Goal: Check status: Check status

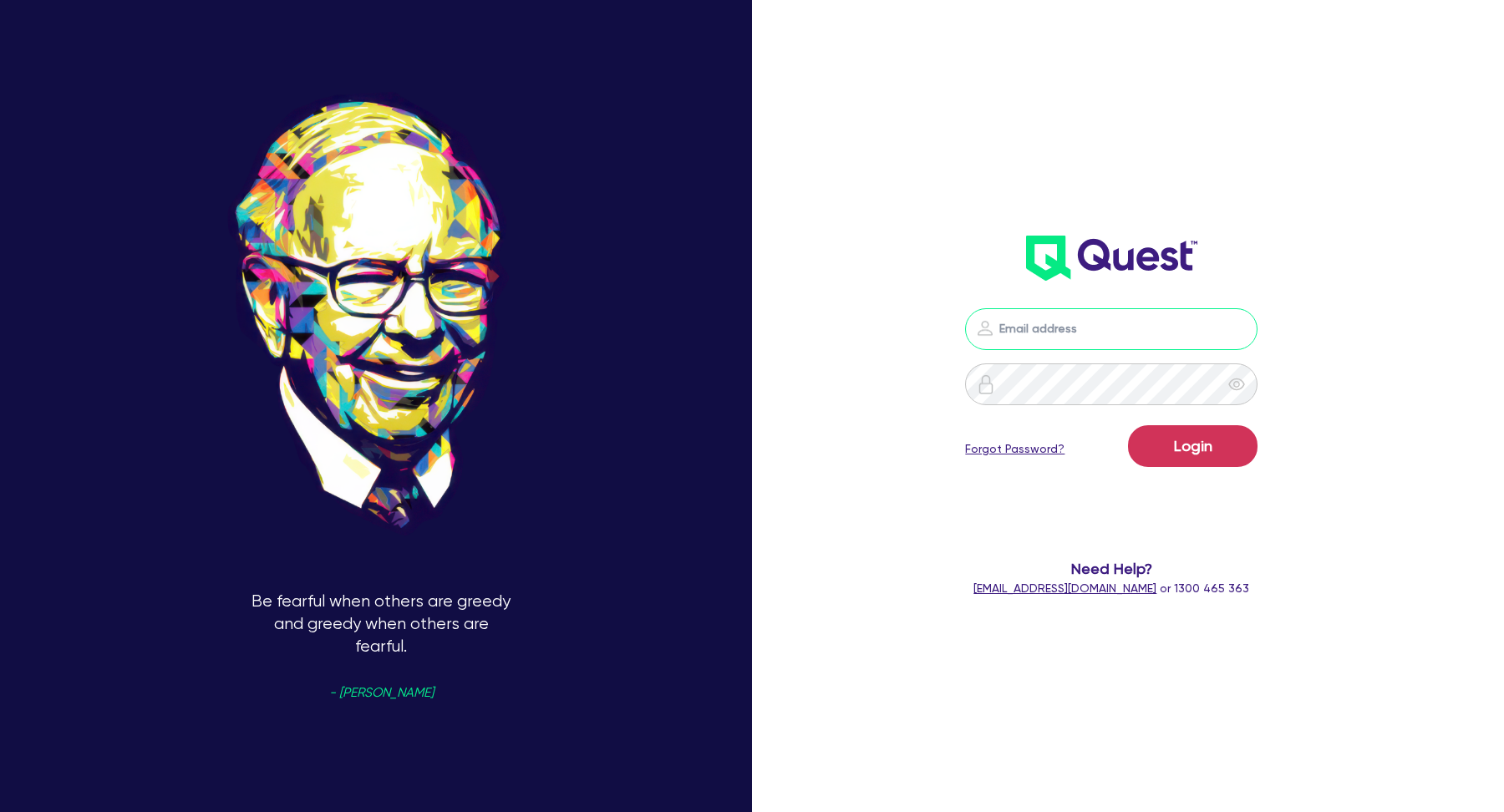
type input "kurniawan.wijaya+broker@quest.finance"
click at [1174, 448] on button "Login" at bounding box center [1192, 446] width 129 height 42
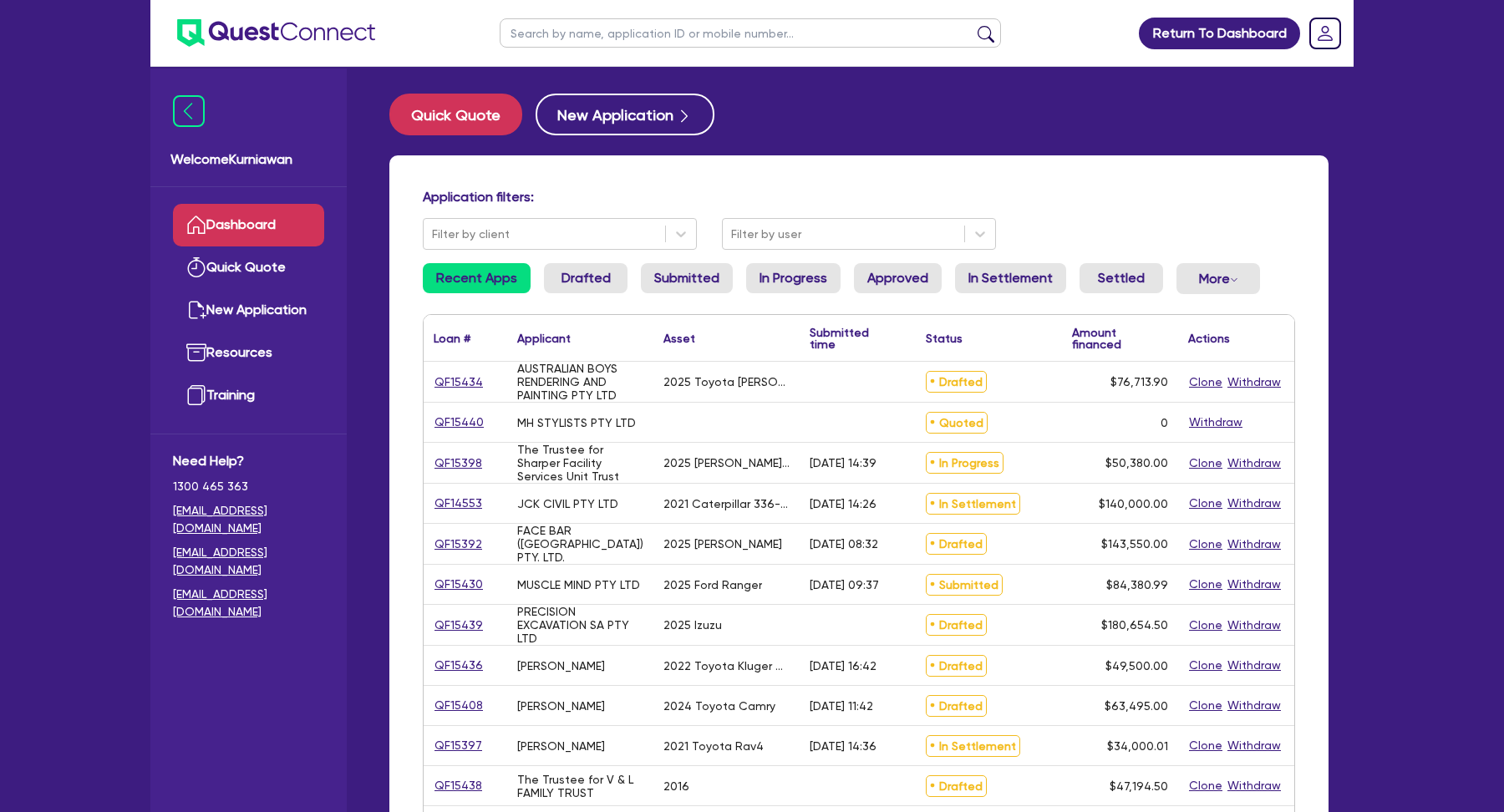
click at [660, 39] on input "text" at bounding box center [750, 33] width 501 height 29
type input "14553"
click at [973, 25] on button "submit" at bounding box center [986, 37] width 27 height 23
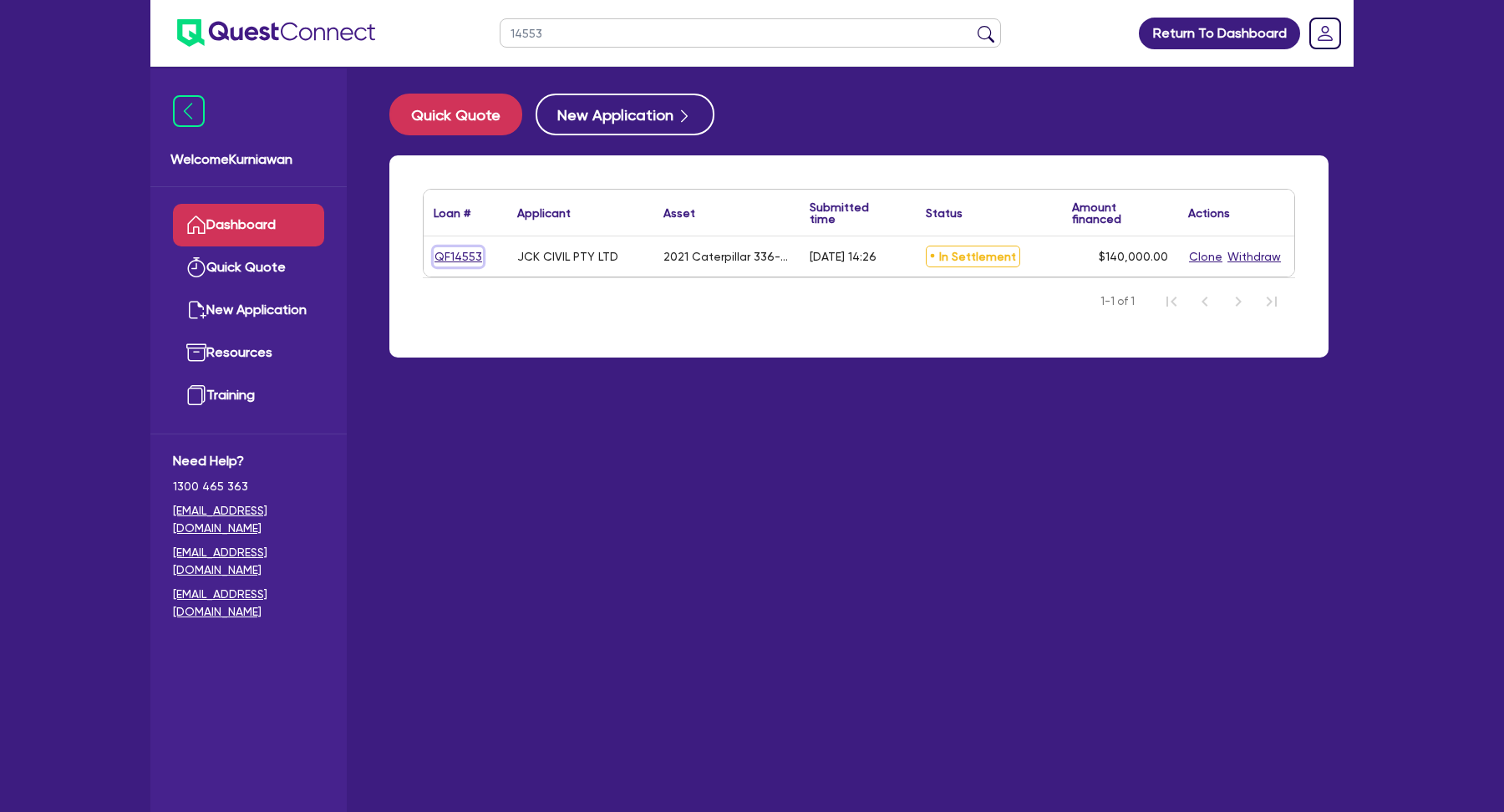
click at [457, 258] on link "QF14553" at bounding box center [458, 257] width 50 height 19
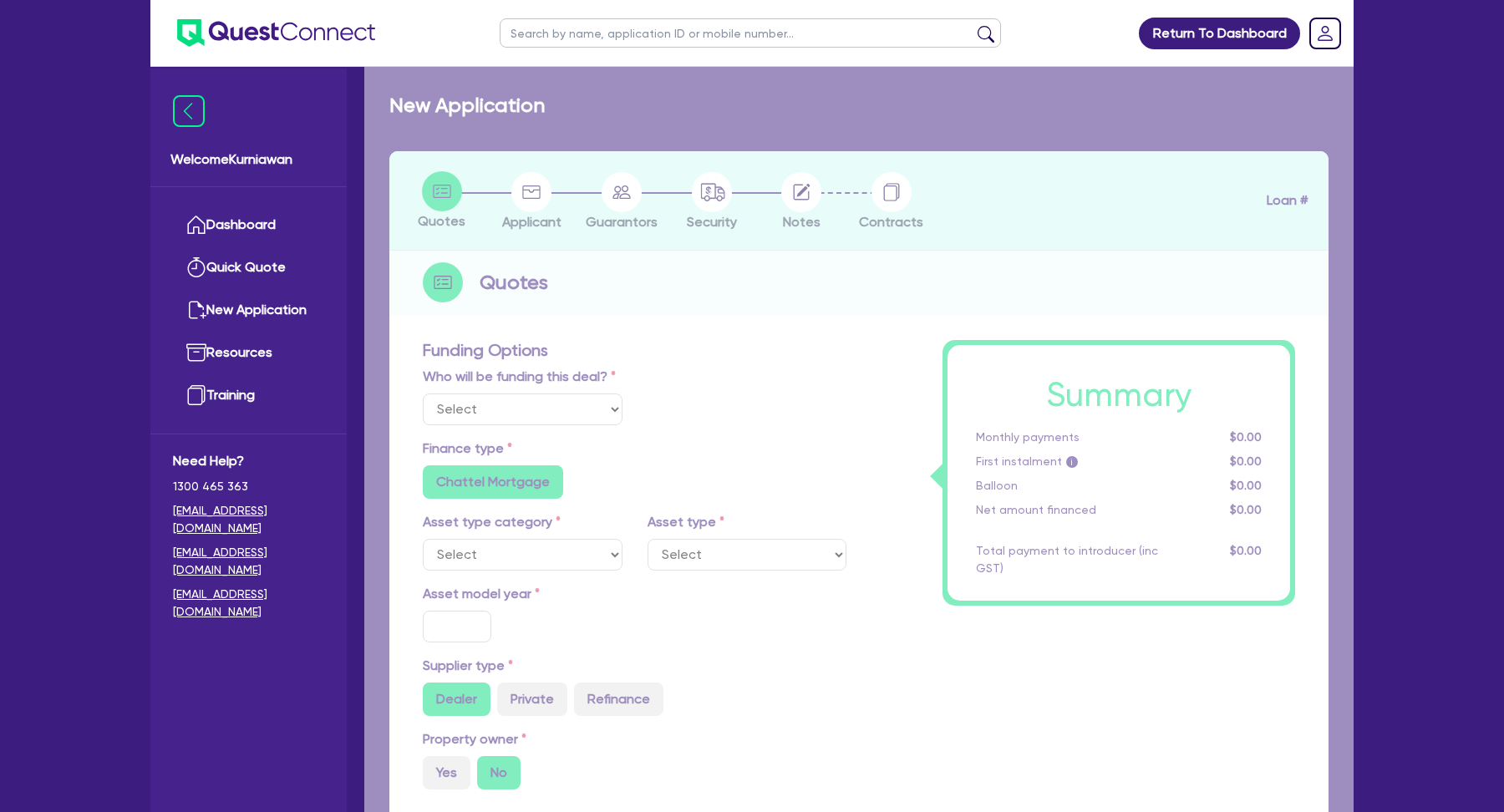
select select "Quest Finance - Own Book"
select select "PRIMARY_ASSETS"
type input "2021"
type input "264,000"
type input "124,000"
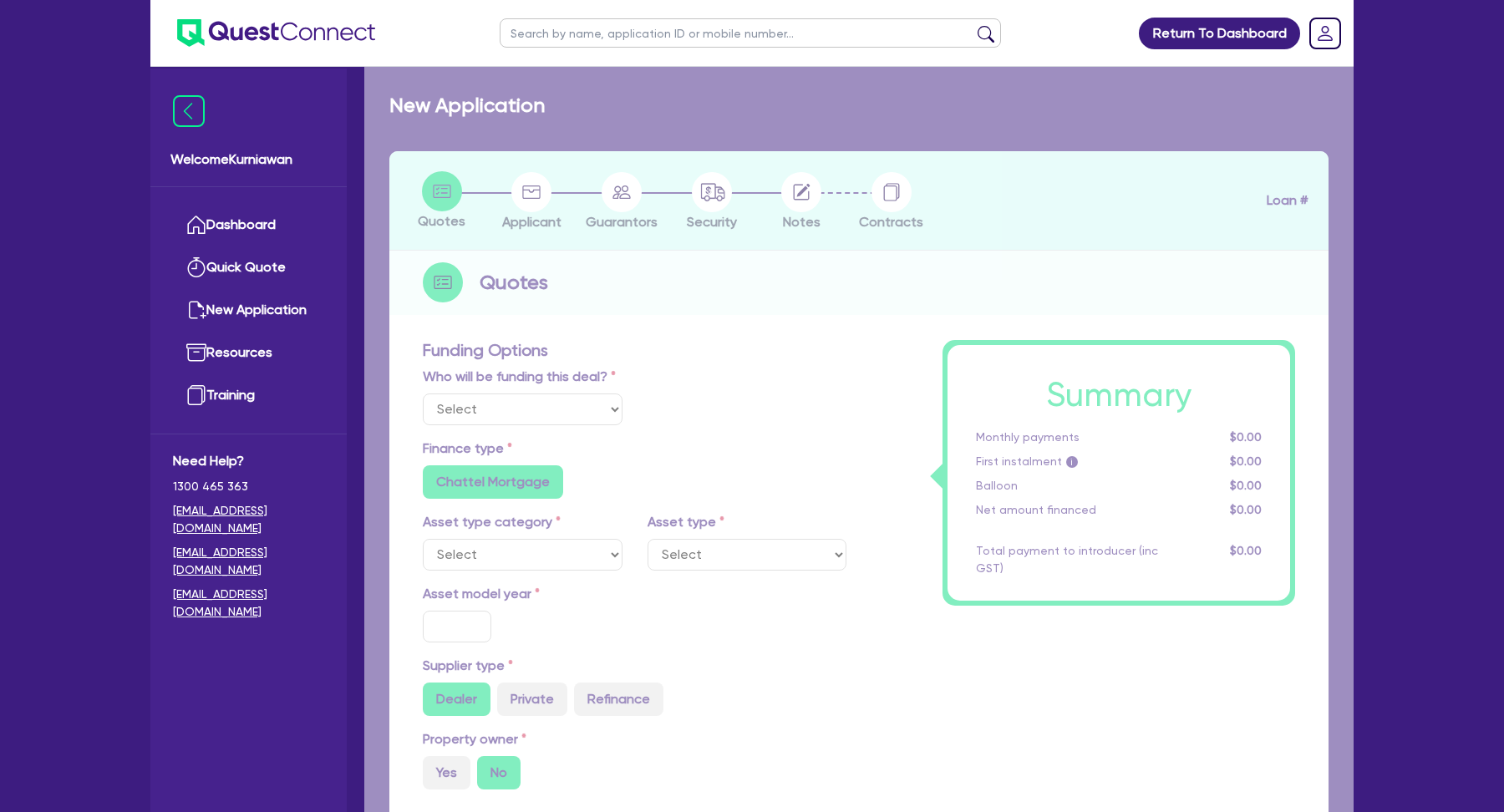
type input "30"
type input "79,200"
type input "7"
type input "9,800"
type input "17.95"
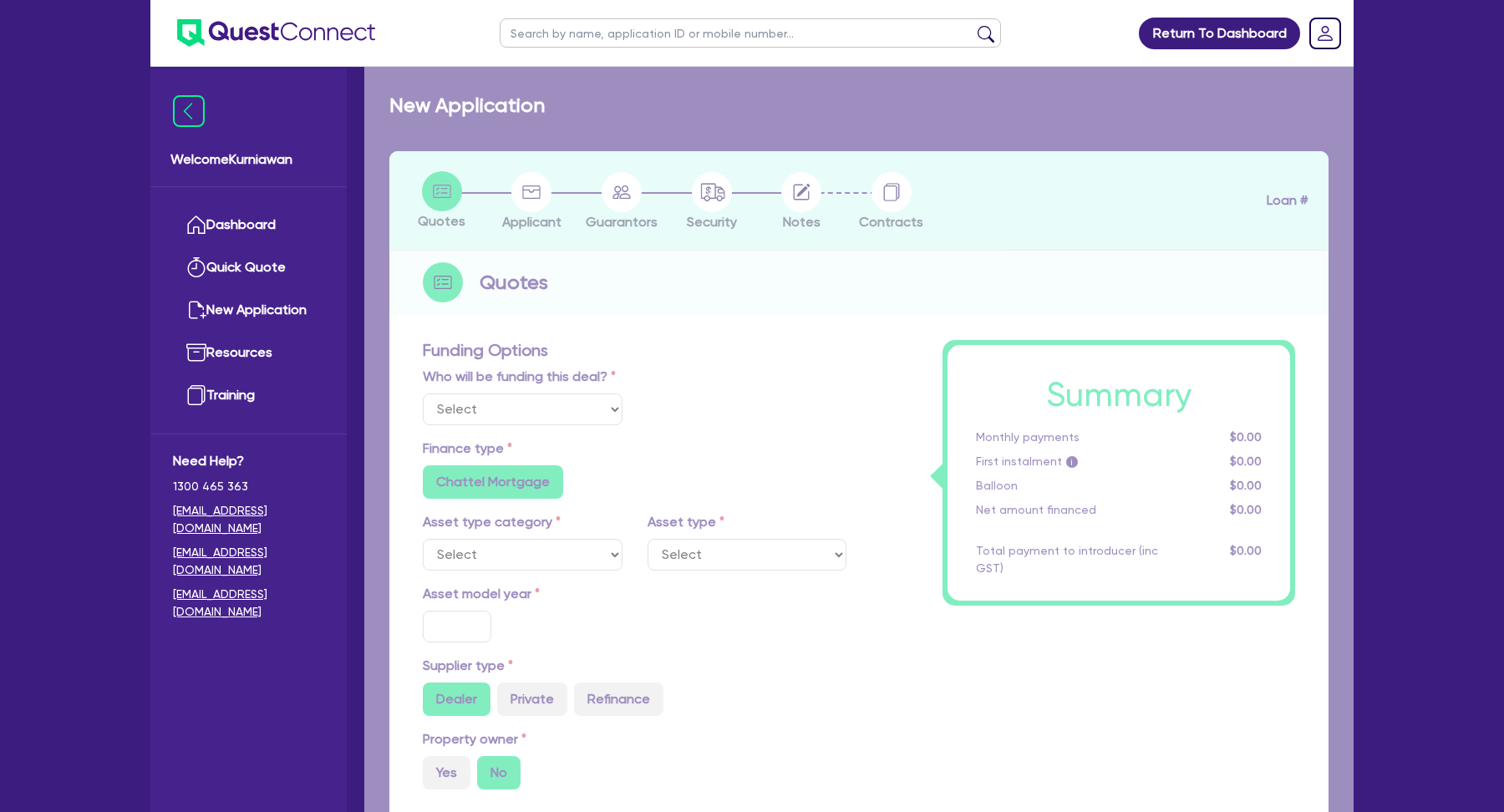
type input "900"
select select "YELLOW_GOODS_AND_EXCAVATORS"
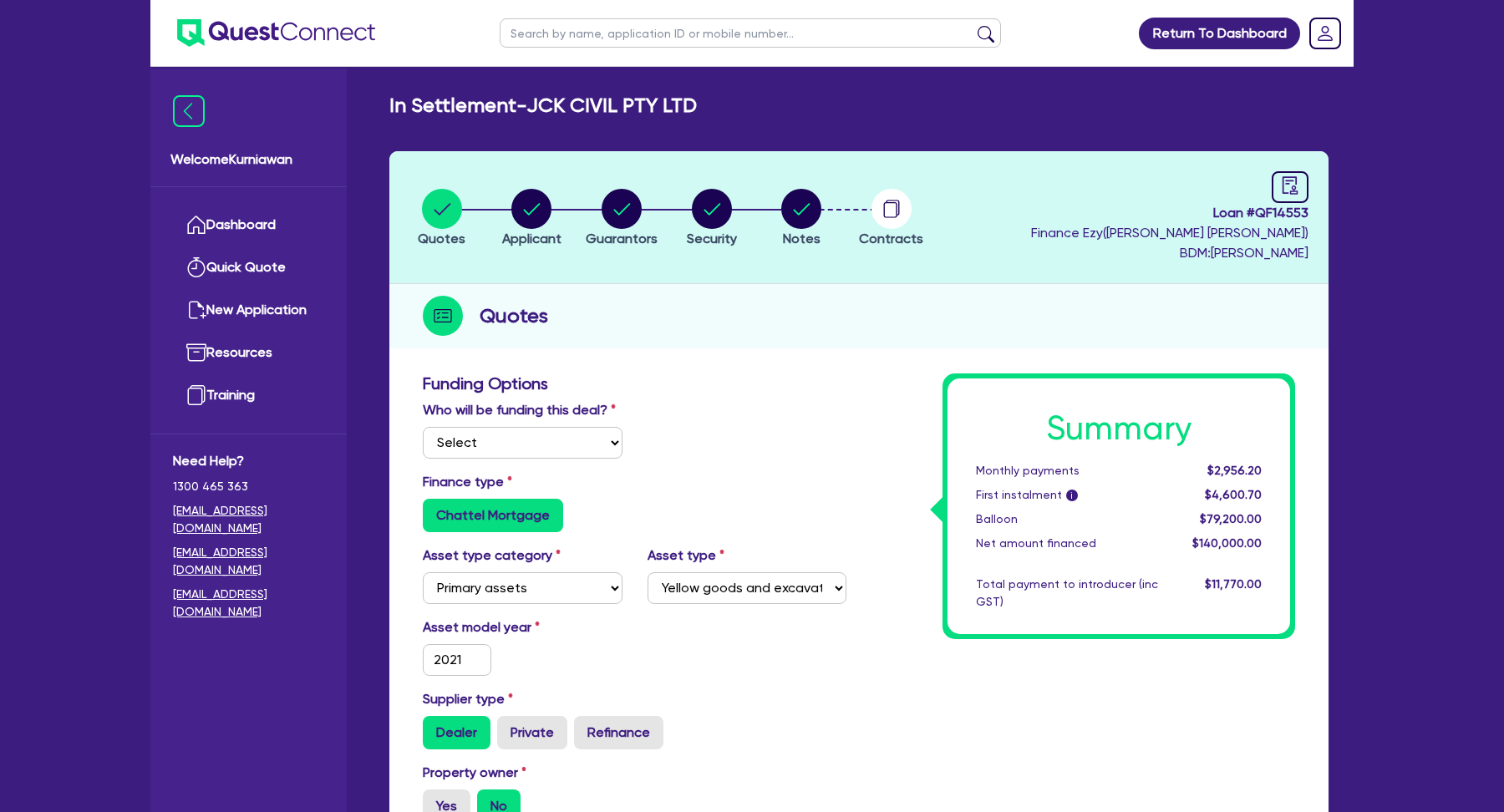
click at [1236, 473] on span "$2,956.20" at bounding box center [1235, 470] width 54 height 14
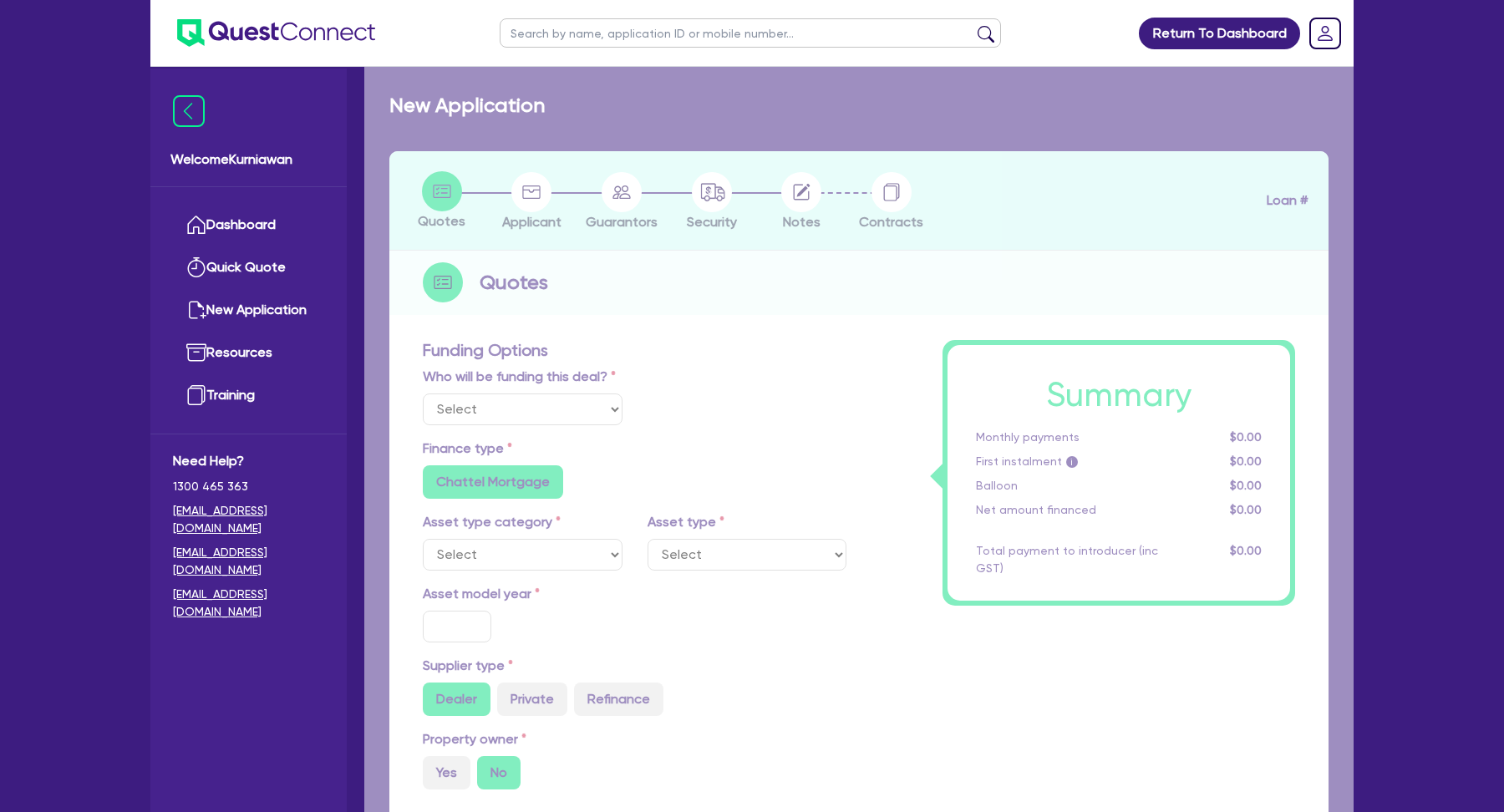
select select "Quest Finance - Own Book"
select select "PRIMARY_ASSETS"
type input "2021"
type input "264,000"
type input "124,000"
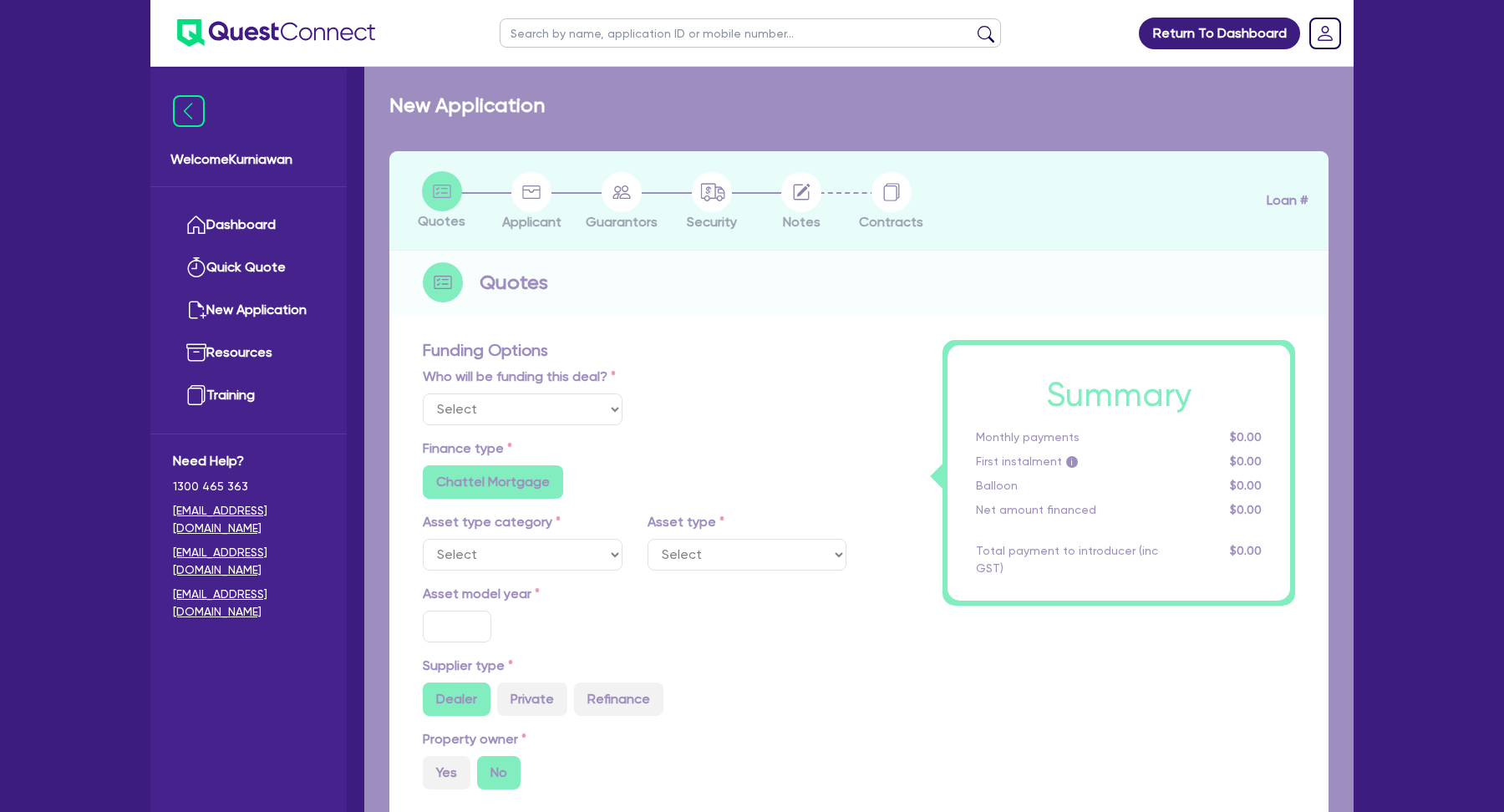
type input "30"
type input "79,200"
type input "7"
type input "9,800"
type input "17.95"
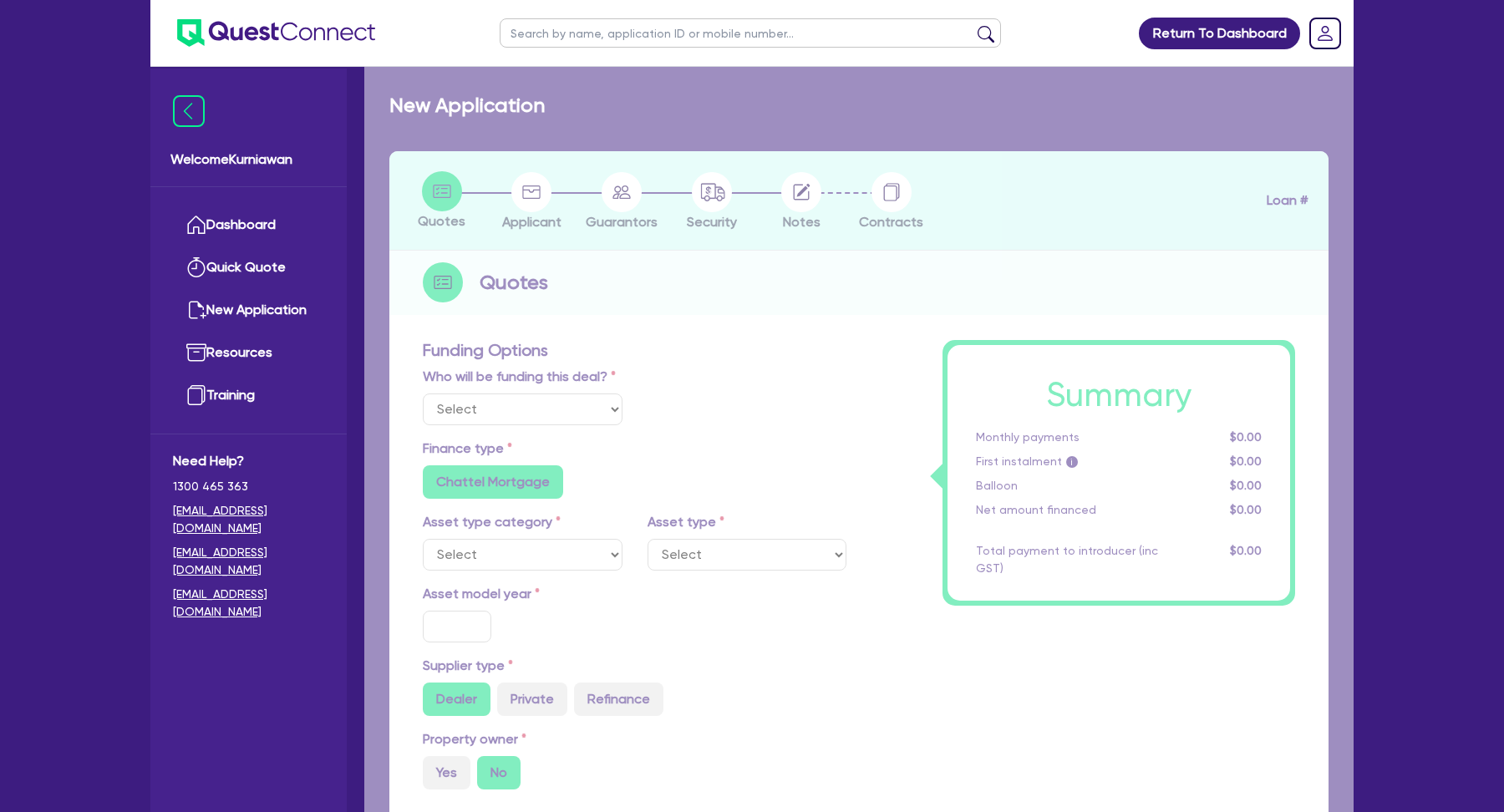
type input "900"
select select "YELLOW_GOODS_AND_EXCAVATORS"
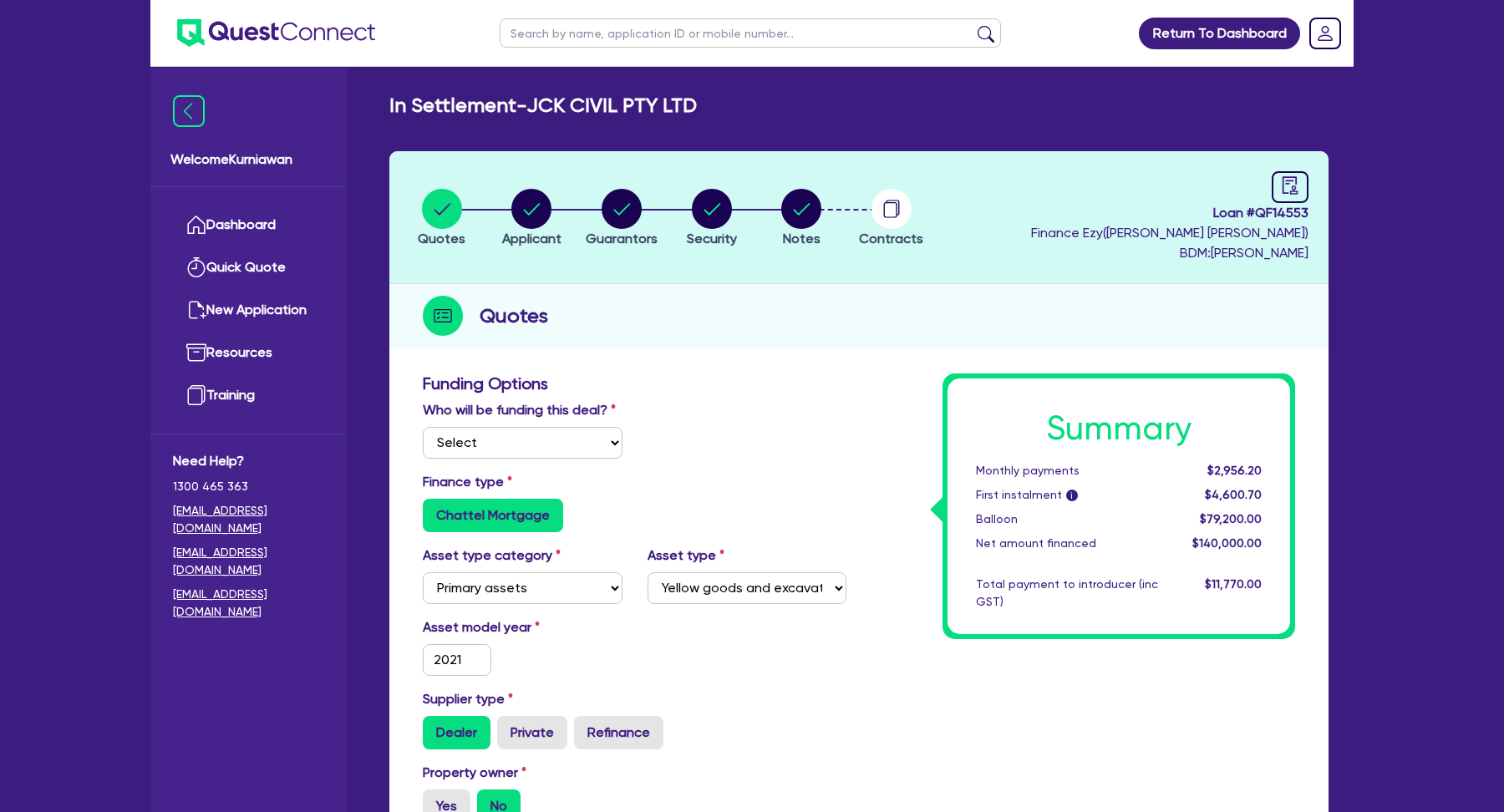
click at [1212, 468] on div "$2,956.20" at bounding box center [1222, 471] width 104 height 17
click at [1239, 472] on span "$2,956.20" at bounding box center [1235, 470] width 54 height 14
click at [540, 445] on select "Select I will fund 100% I will co-fund with Quest I want Quest to fund 100% Oth…" at bounding box center [523, 442] width 200 height 32
select select "Other"
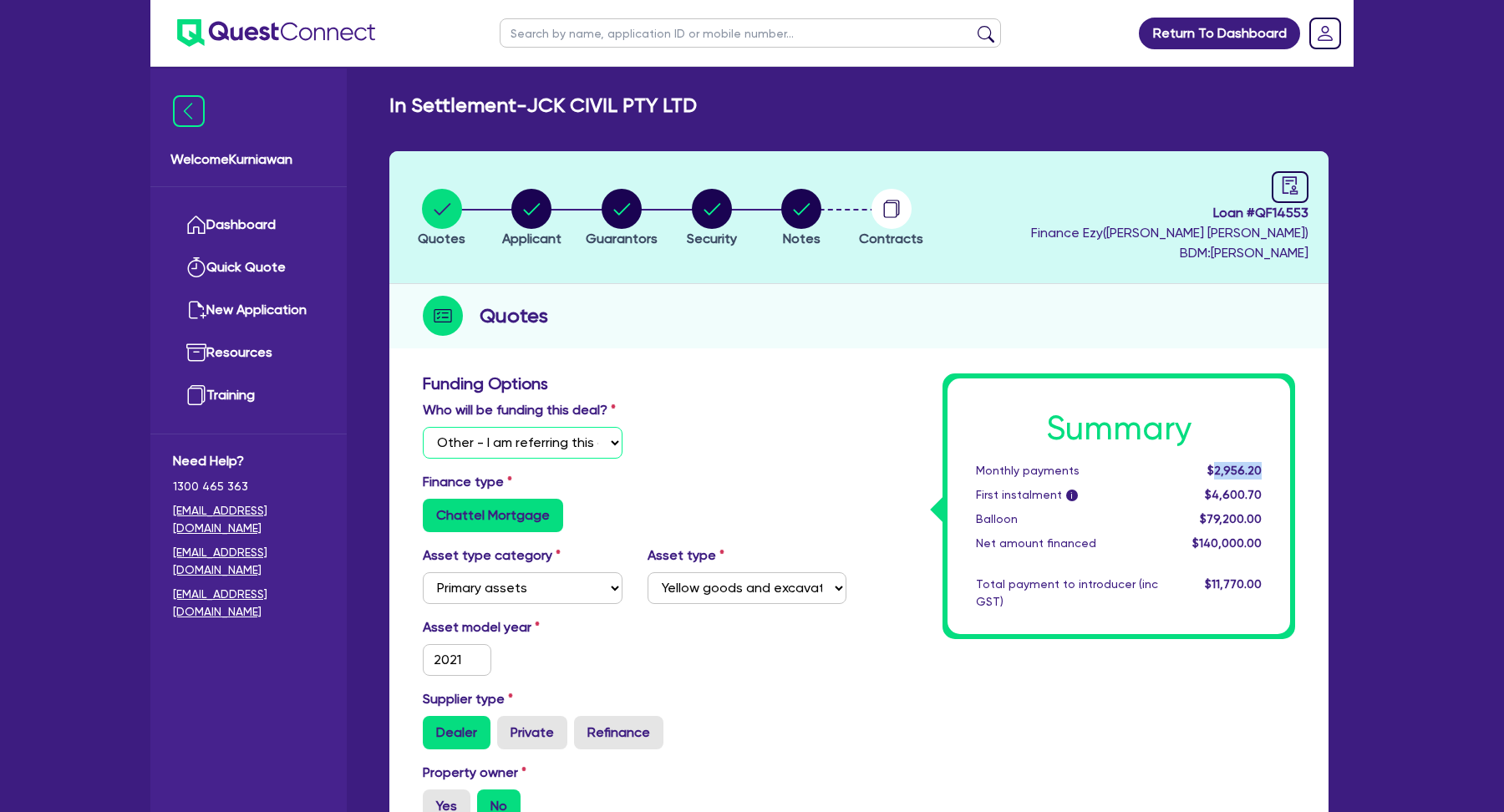
type input "264,000"
type input "124,000"
type input "79,200"
type input "9,800"
type input "264,000"
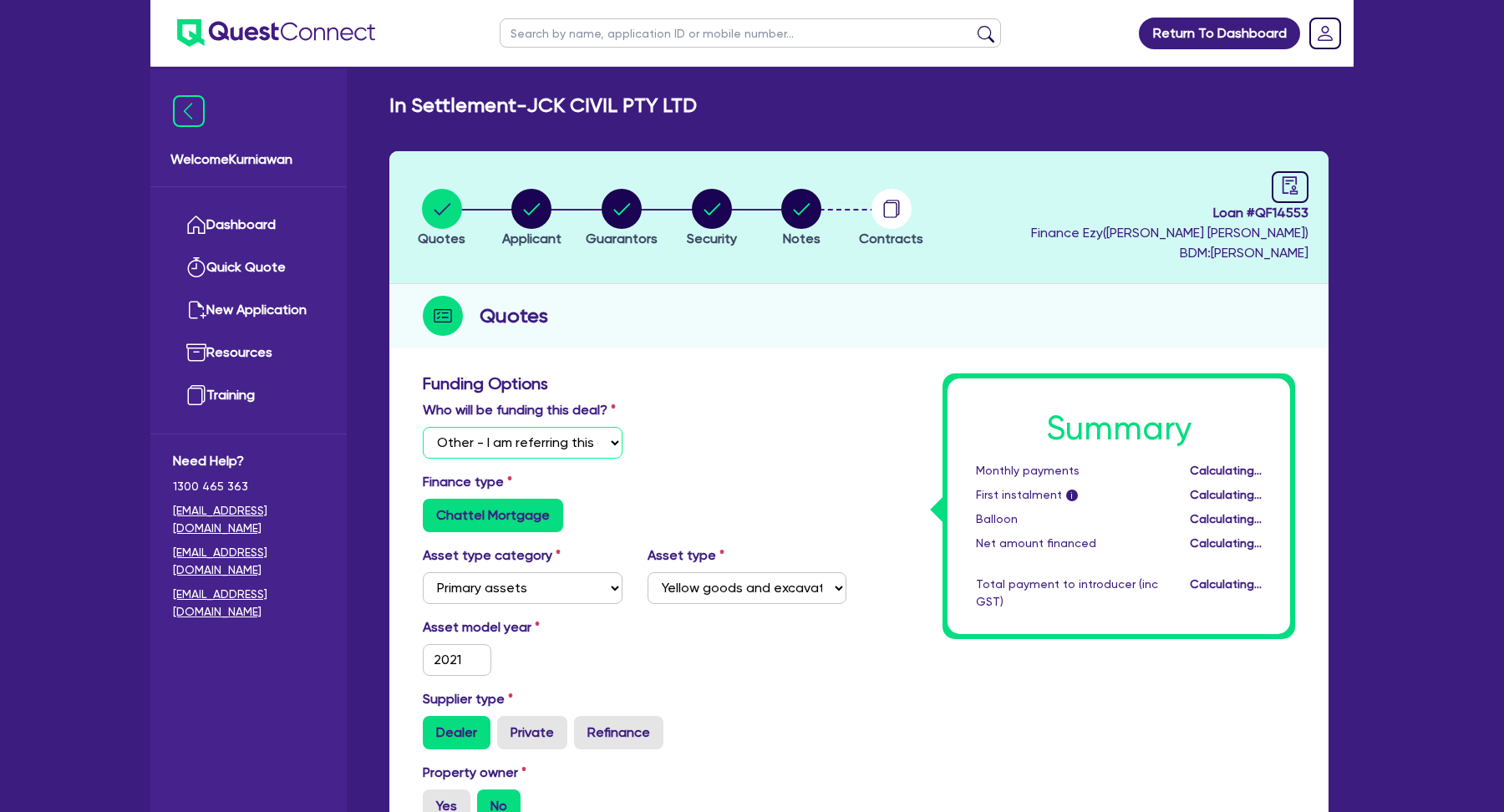
type input "124,000"
type input "79,200"
type input "9,800"
click at [546, 447] on select "Select I will fund 100% I will co-fund with Quest I want Quest to fund 100% Oth…" at bounding box center [523, 442] width 200 height 32
select select "Quest Finance - Own Book"
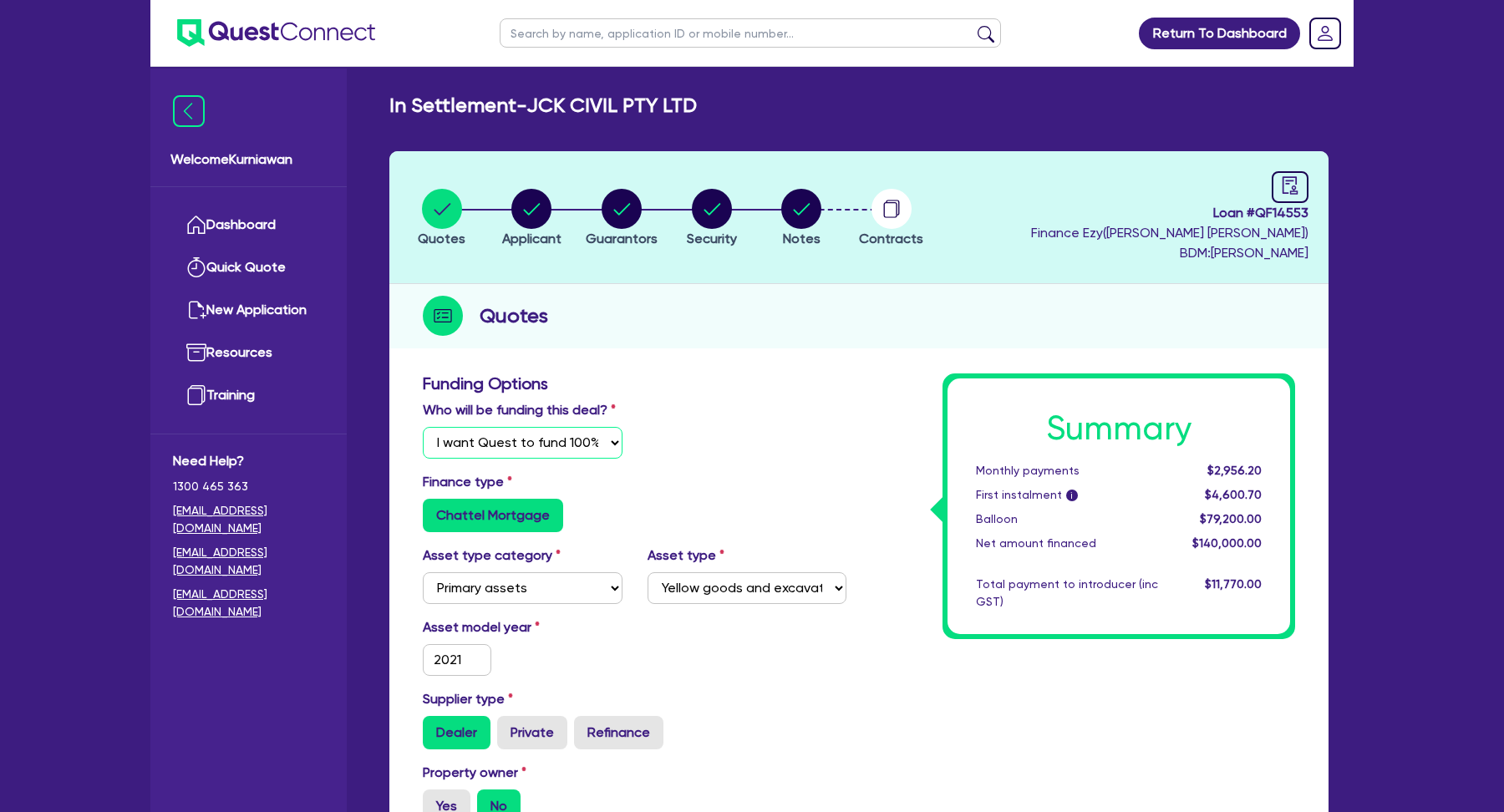
type input "264,000"
type input "124,000"
type input "79,200"
type input "9,800"
type input "264,000"
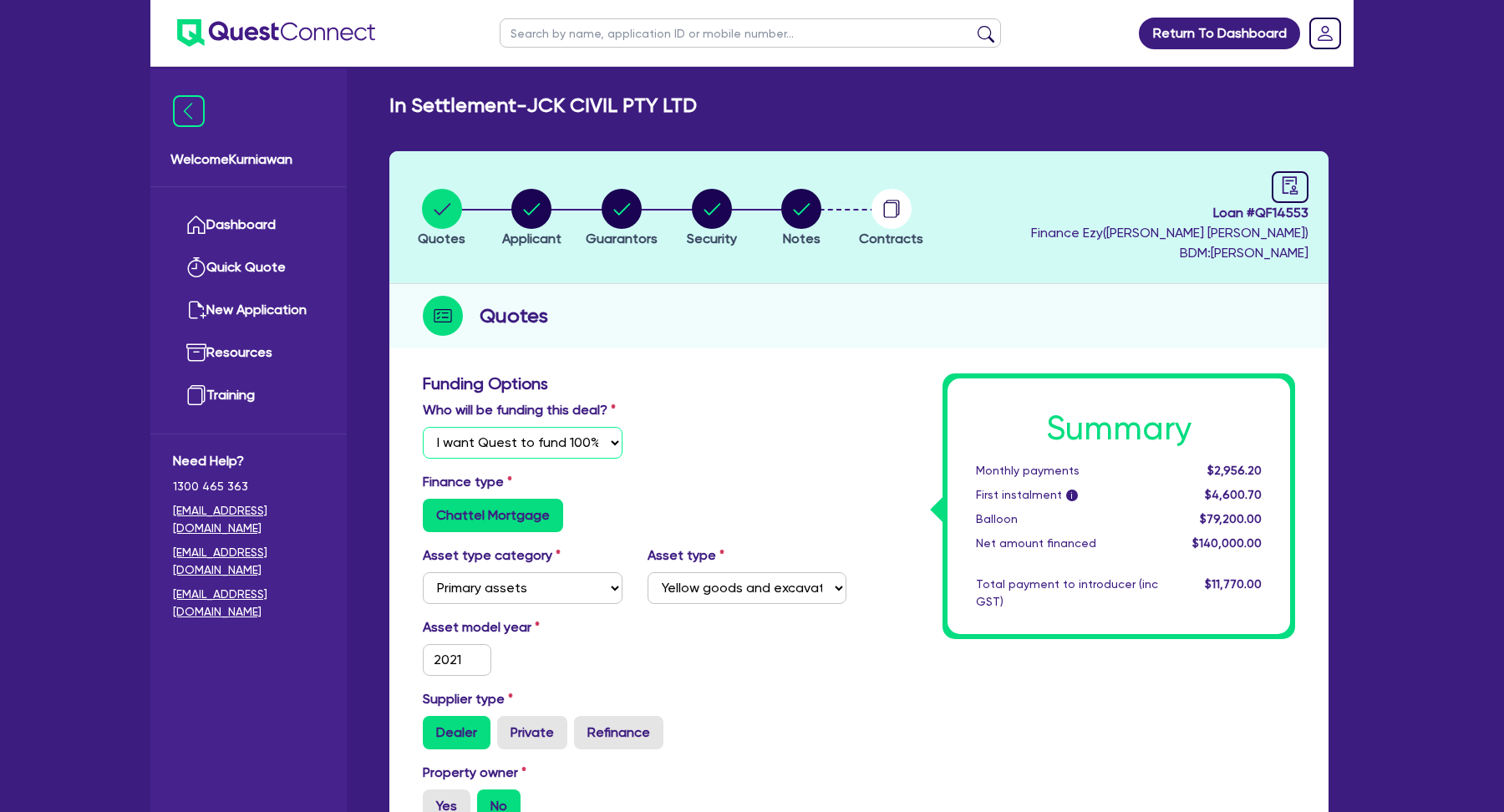
type input "124,000"
type input "79,200"
type input "9,800"
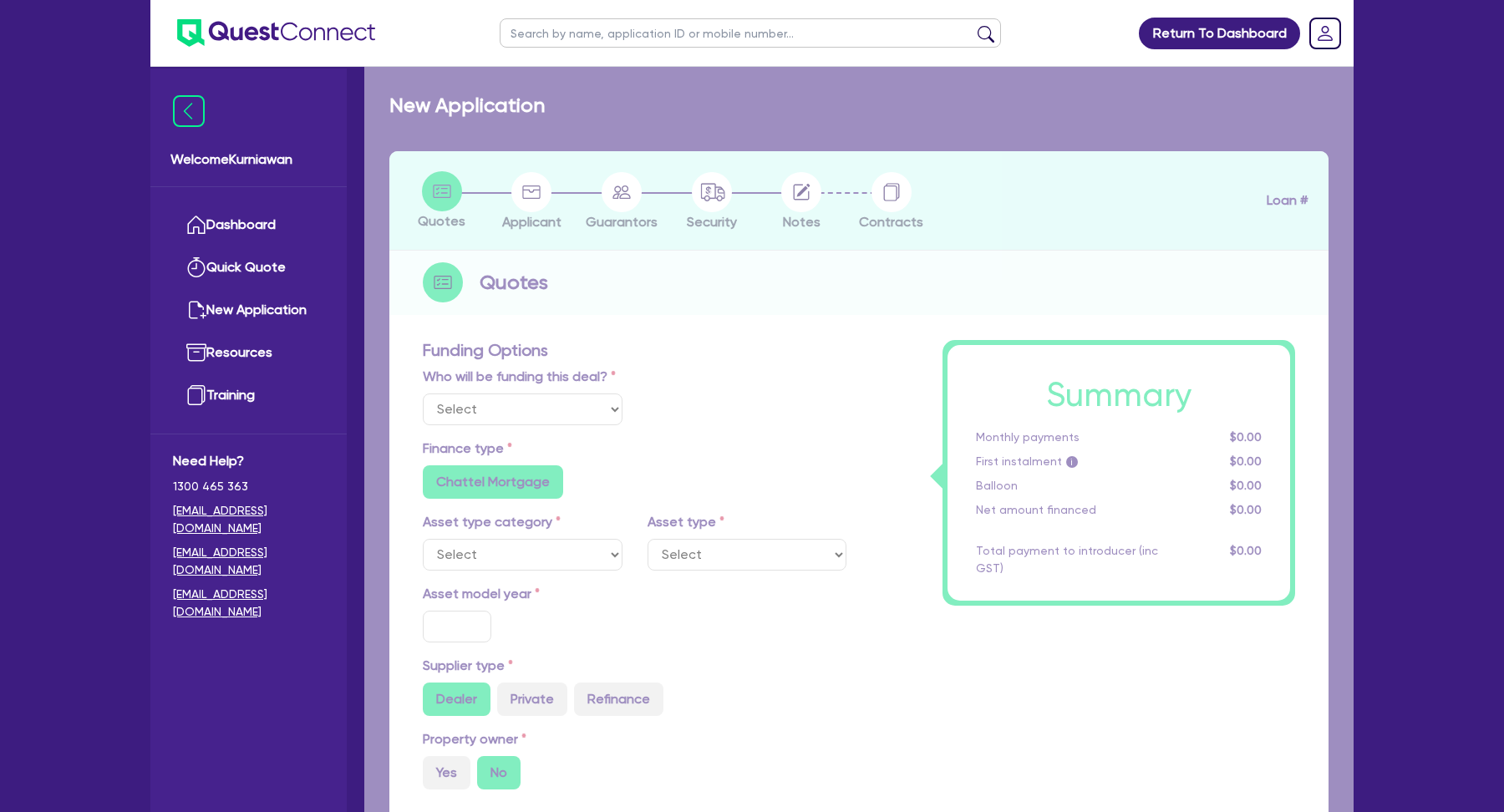
select select "Quest Finance - Own Book"
select select "PRIMARY_ASSETS"
type input "2021"
type input "264,000"
type input "124,000"
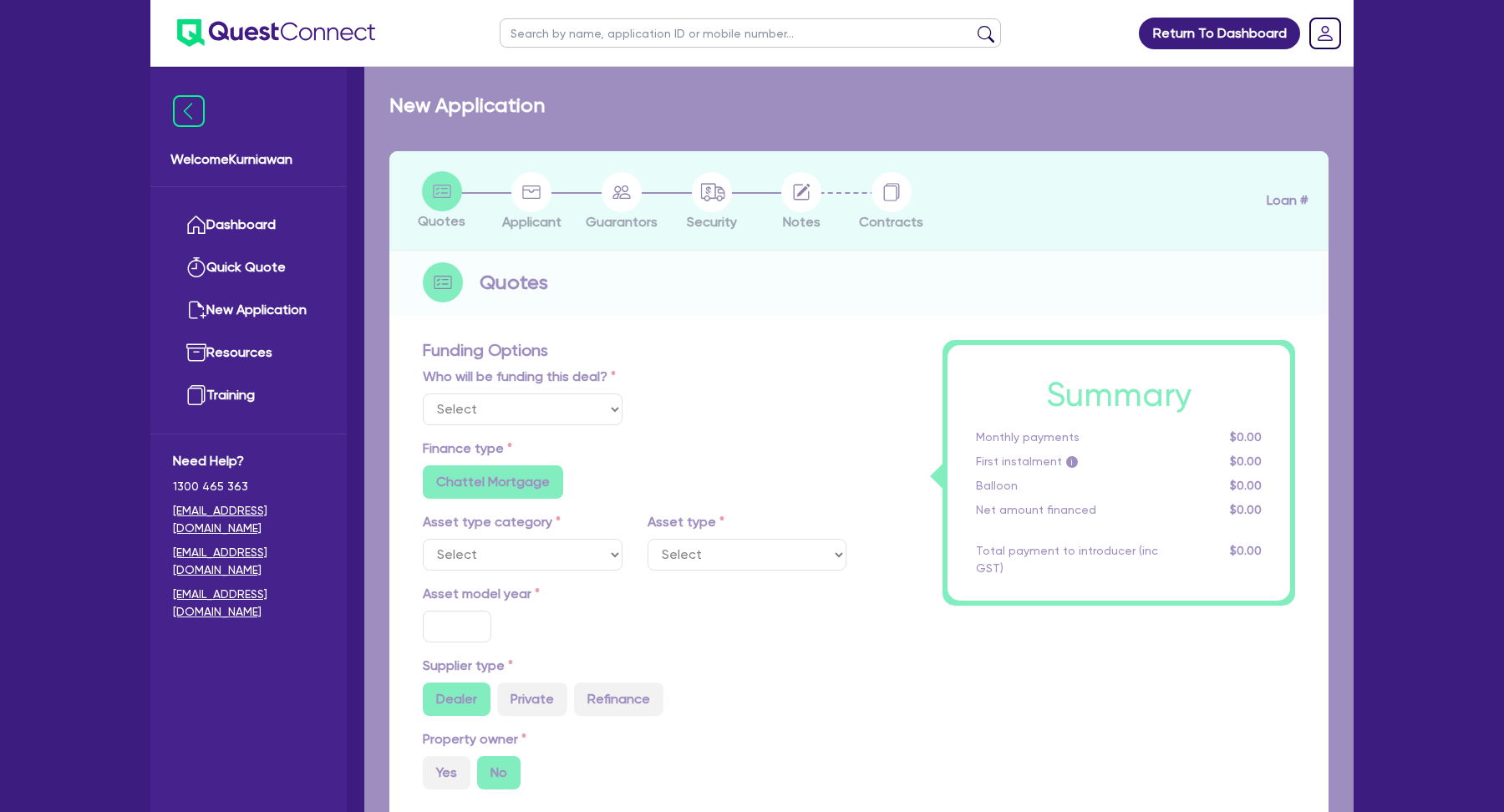
type input "30"
type input "79,200"
type input "7"
type input "9,800"
type input "17.95"
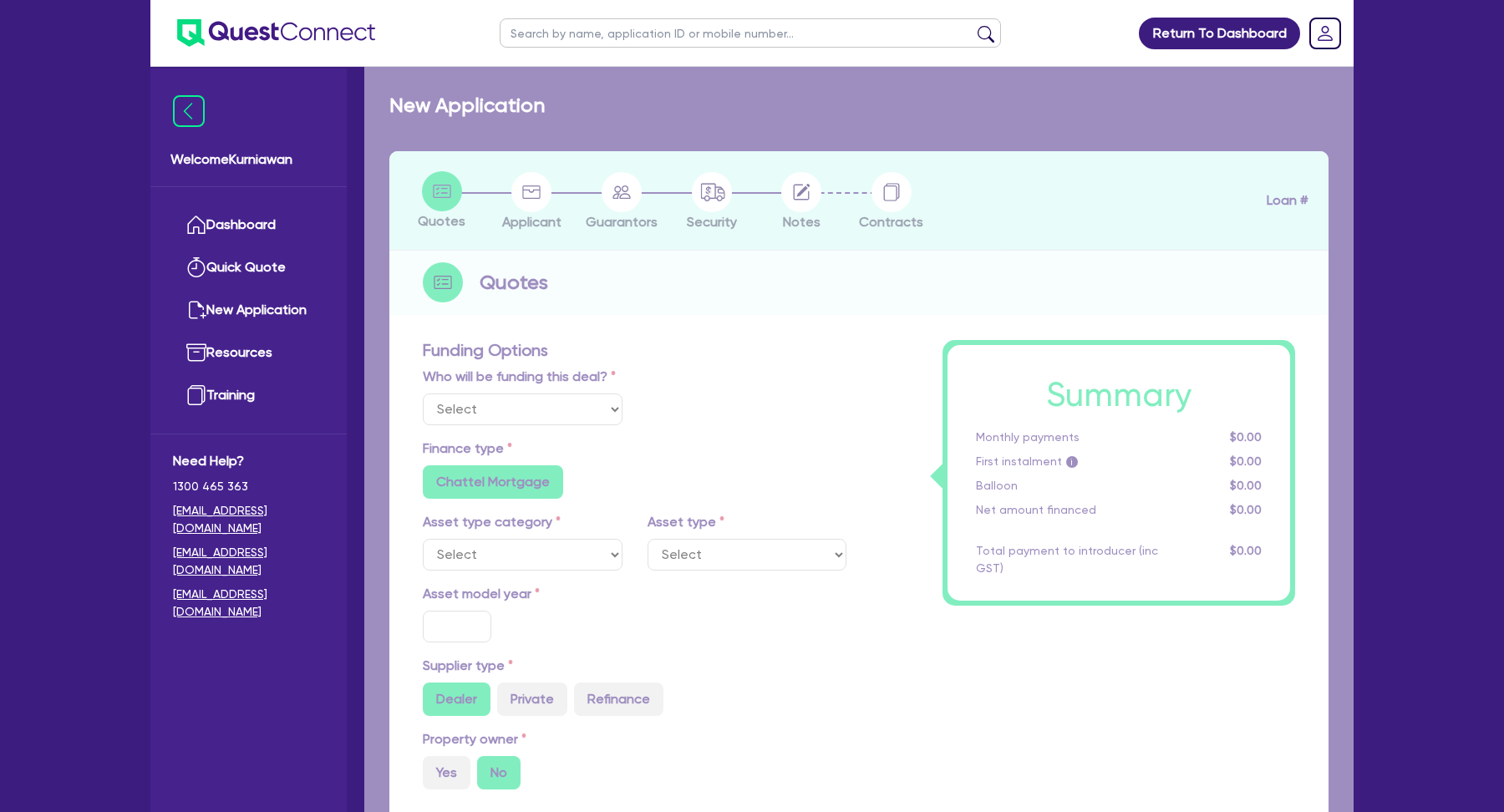
type input "900"
select select "YELLOW_GOODS_AND_EXCAVATORS"
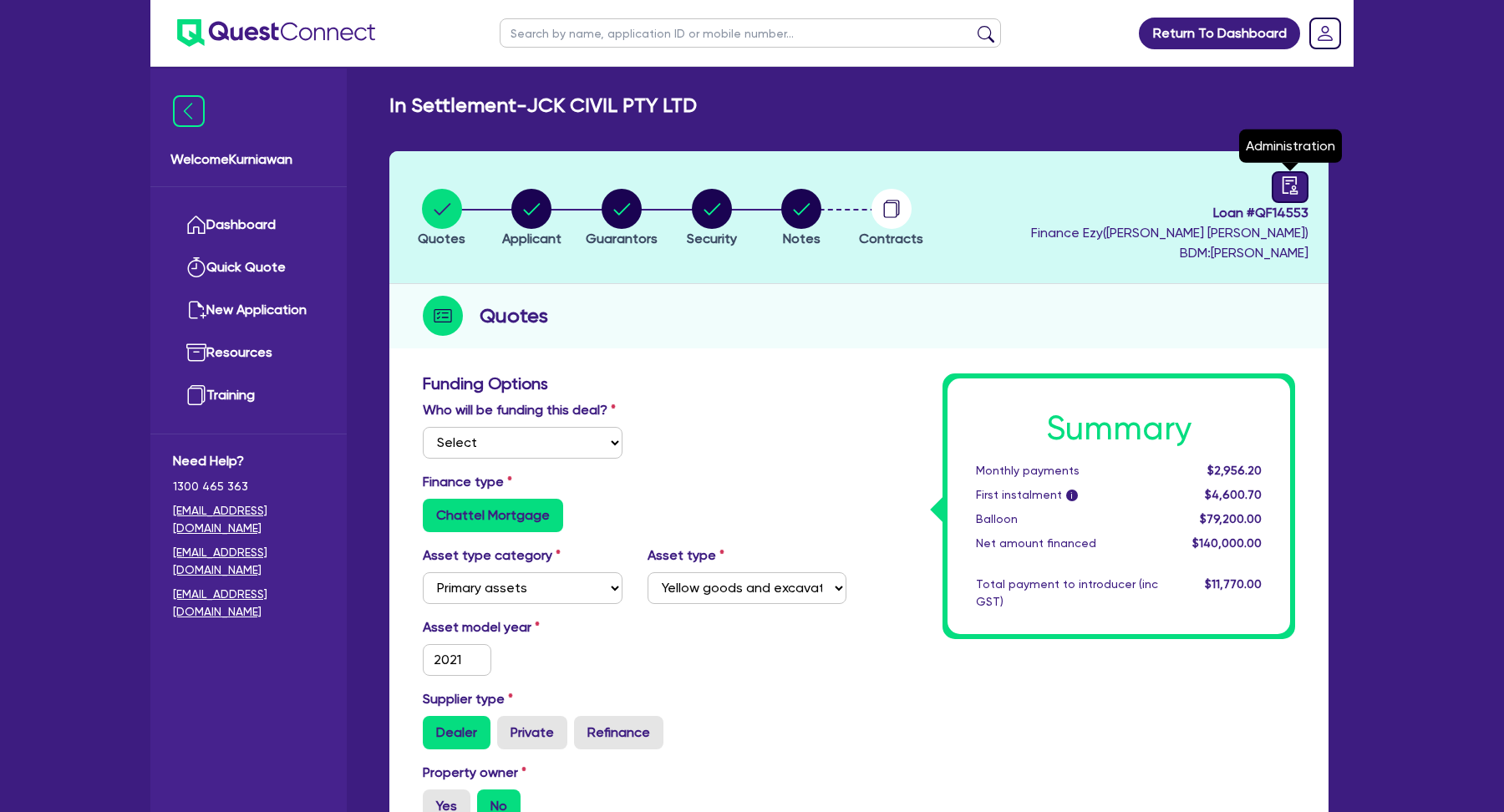
click at [1286, 189] on icon "audit" at bounding box center [1289, 185] width 18 height 18
select select "IN_SETTLEMENT_SETTLEMENT_IN_PROGRESS"
select select "Quest Finance - Own Book"
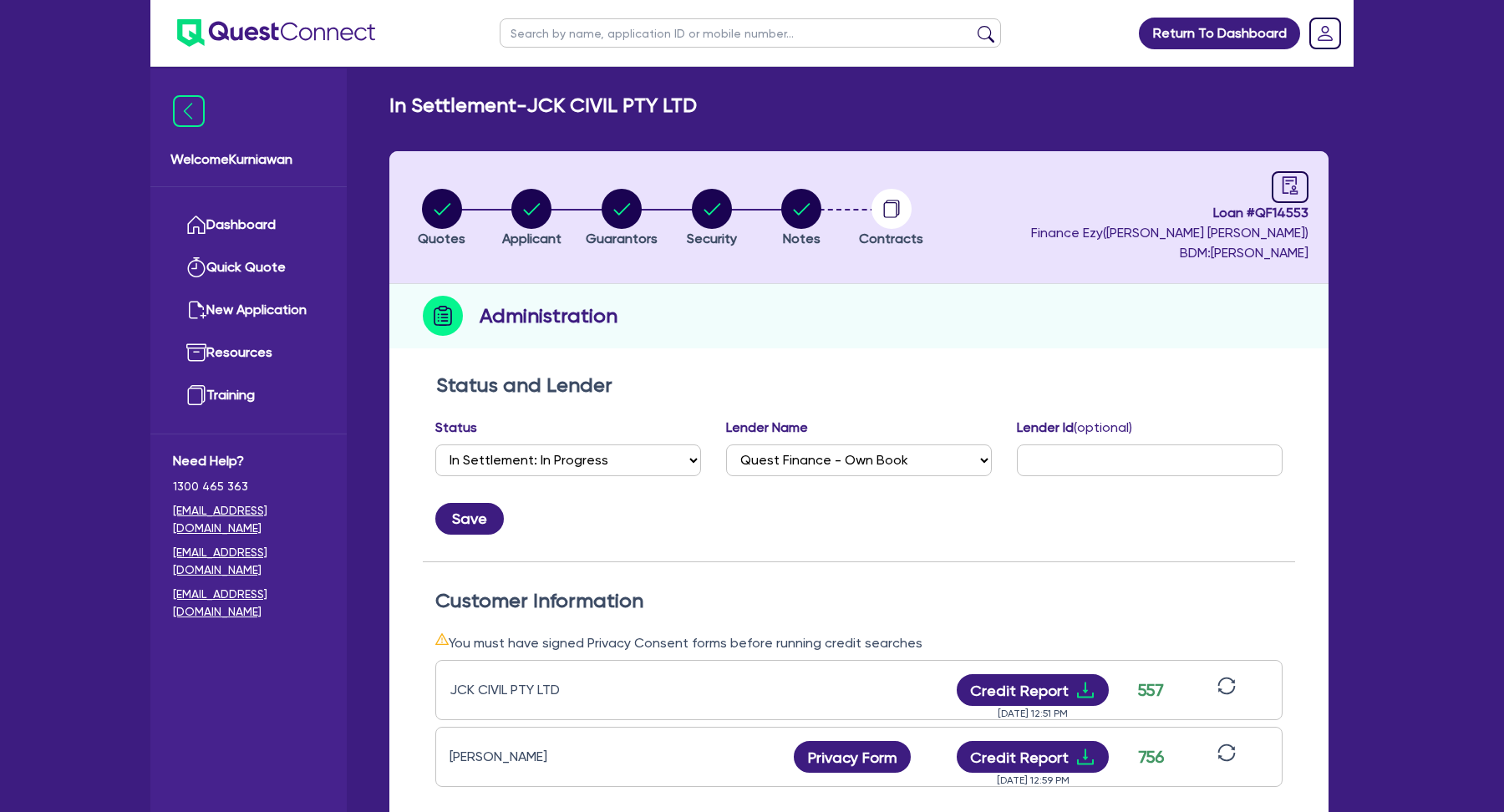
click at [1109, 200] on header "Quotes Applicant Guarantors Security Notes Contracts Loan # QF14553 Finance Ezy…" at bounding box center [859, 218] width 940 height 133
click at [1286, 212] on span "Loan # QF14553" at bounding box center [1170, 213] width 278 height 20
copy span "QF14553"
click at [872, 381] on h2 "Status and Lender" at bounding box center [859, 385] width 845 height 24
